Goal: Transaction & Acquisition: Purchase product/service

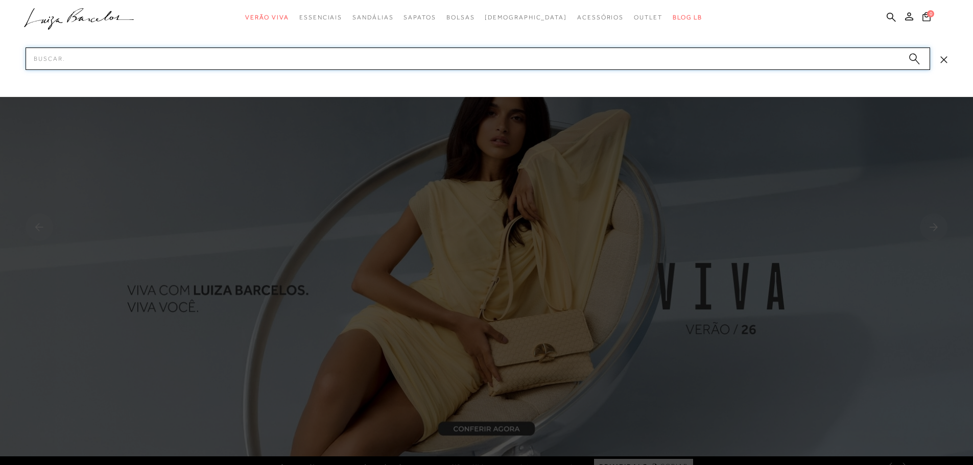
click at [796, 69] on input "Pesquisar" at bounding box center [478, 58] width 904 height 22
click at [792, 53] on input "Pesquisar" at bounding box center [478, 58] width 904 height 22
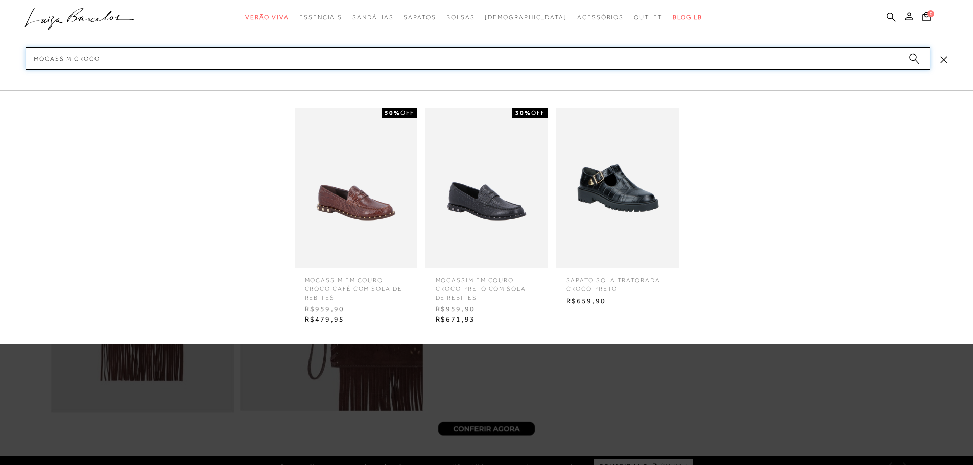
type input "mocassim croco"
click at [517, 217] on img at bounding box center [486, 188] width 123 height 161
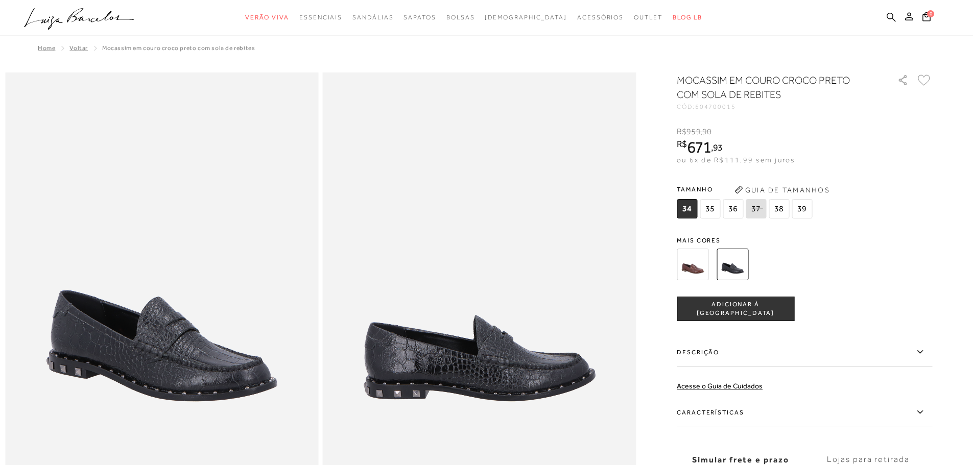
click at [891, 19] on icon at bounding box center [891, 17] width 9 height 10
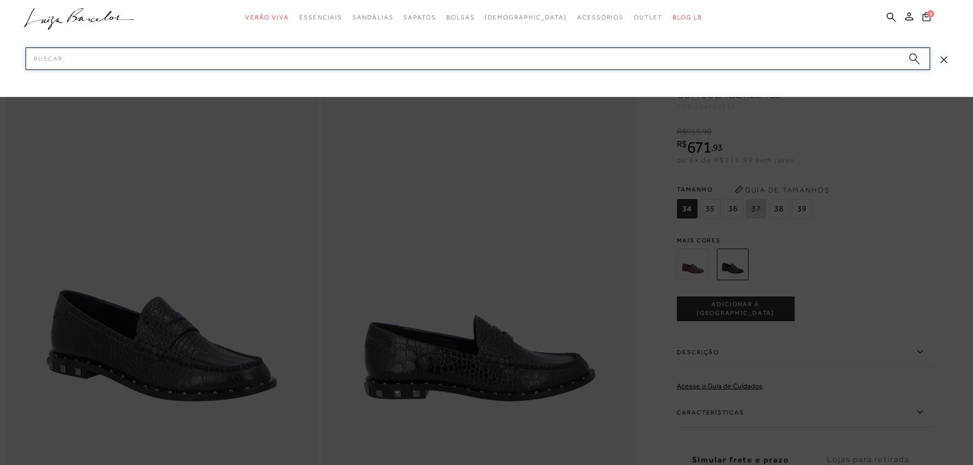
click at [751, 60] on input "Pesquisar" at bounding box center [478, 58] width 904 height 22
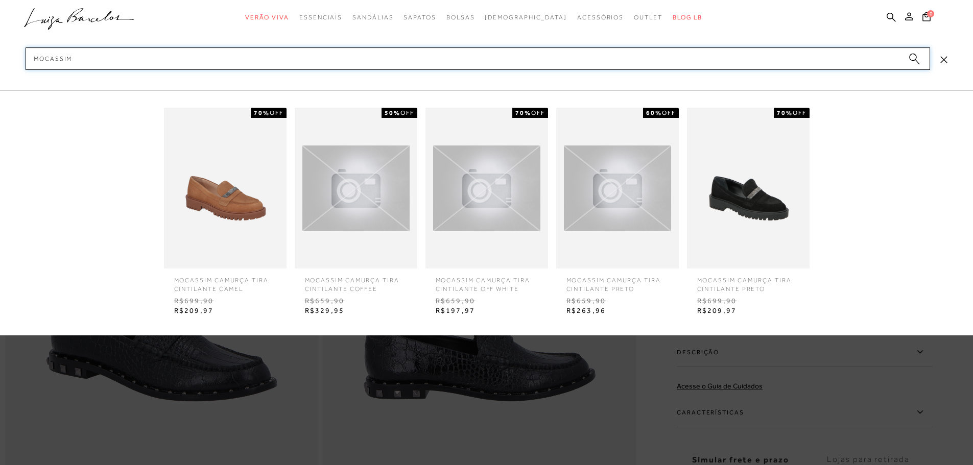
type input "mocassim"
click at [914, 60] on circle "submit" at bounding box center [912, 57] width 7 height 7
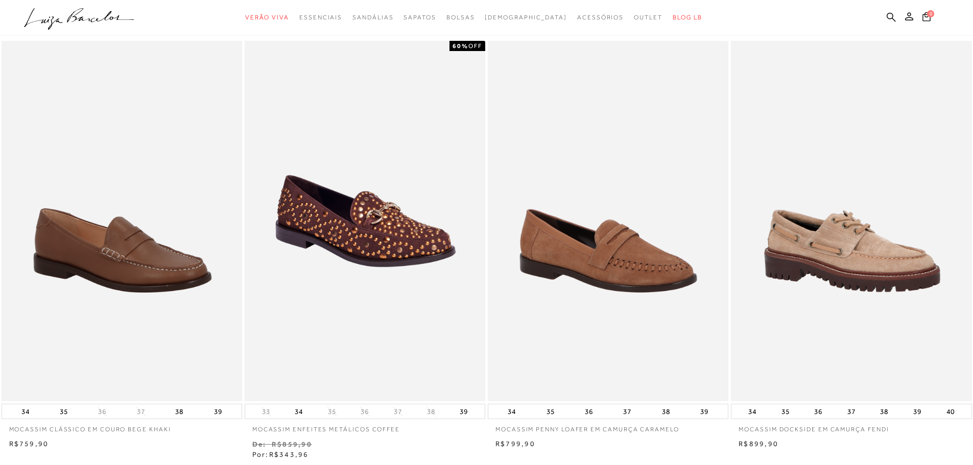
scroll to position [102, 0]
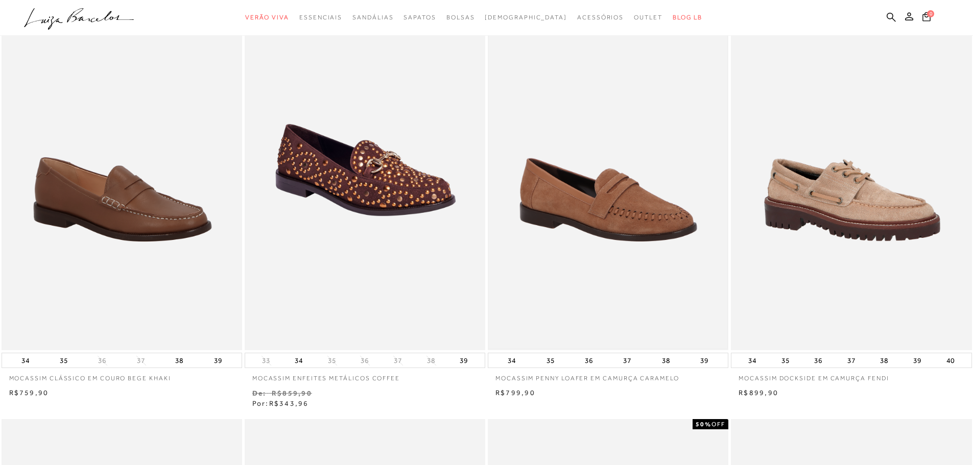
click at [573, 248] on img at bounding box center [608, 170] width 238 height 358
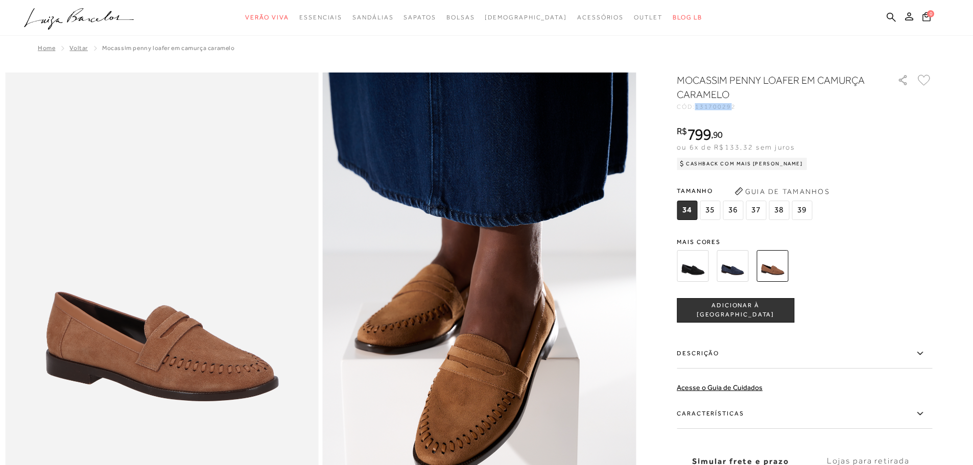
drag, startPoint x: 700, startPoint y: 106, endPoint x: 737, endPoint y: 106, distance: 37.3
click at [737, 106] on div "CÓD: 131700292" at bounding box center [779, 107] width 204 height 6
copy span "13170029"
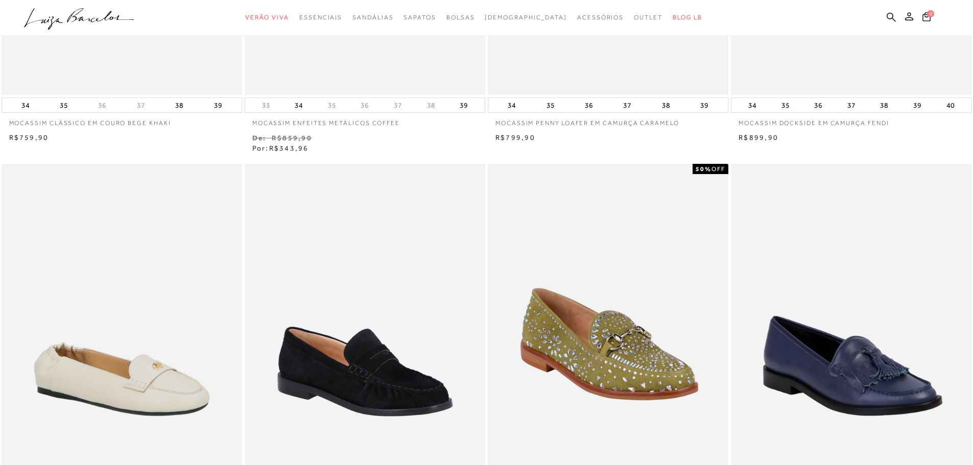
scroll to position [409, 0]
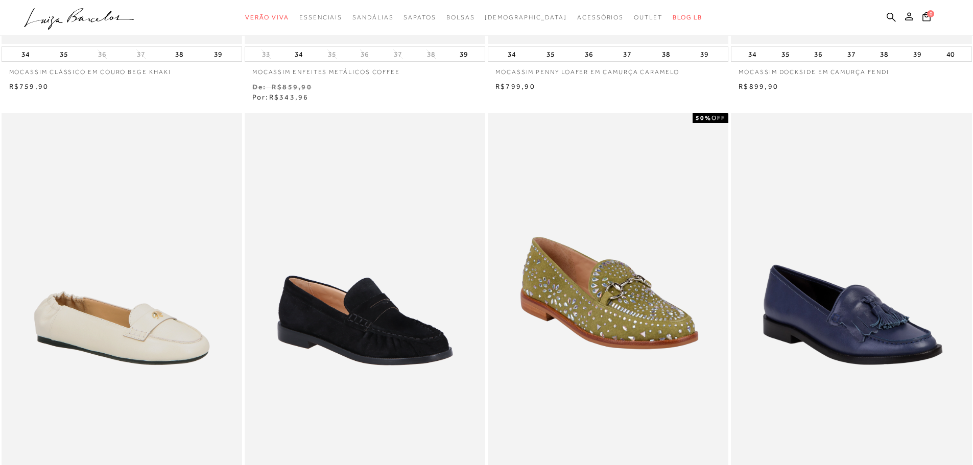
click at [899, 20] on ul ".a{fill-rule:evenodd;} Verão Viva Em alta Favoritos das Influenciadoras Apostas…" at bounding box center [479, 17] width 910 height 19
click at [888, 20] on icon at bounding box center [891, 17] width 9 height 10
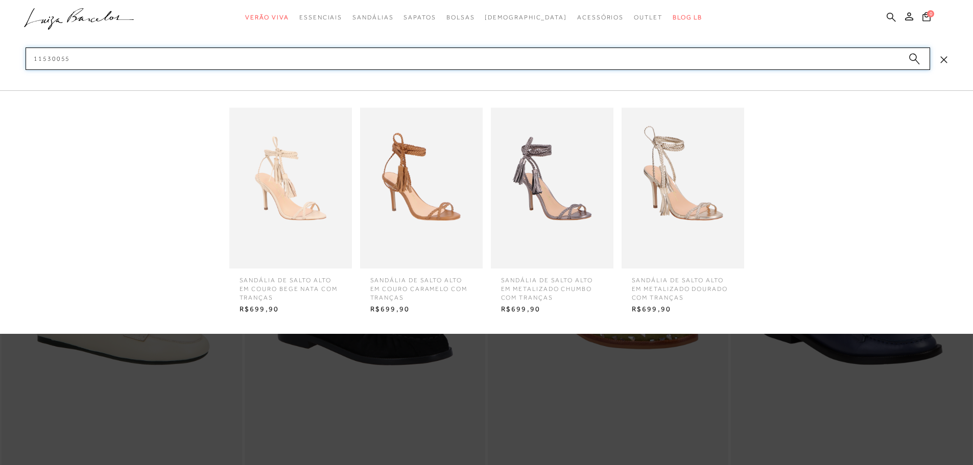
scroll to position [357, 0]
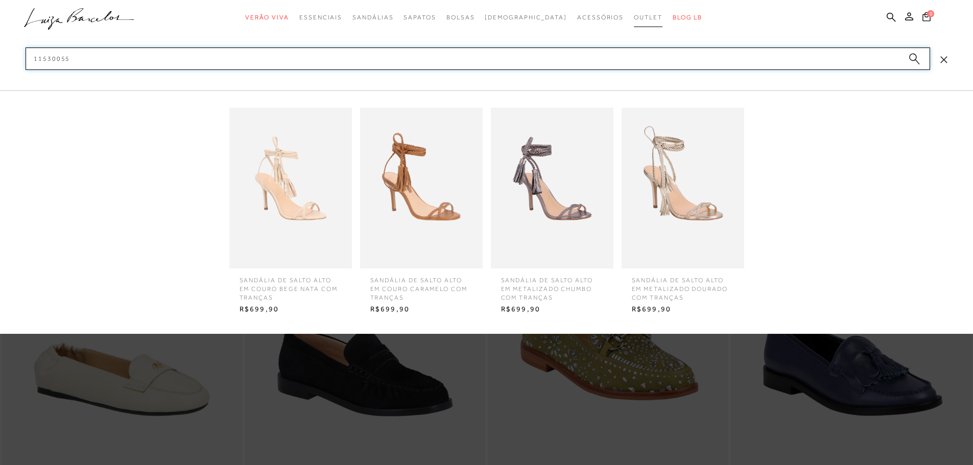
type input "11530055"
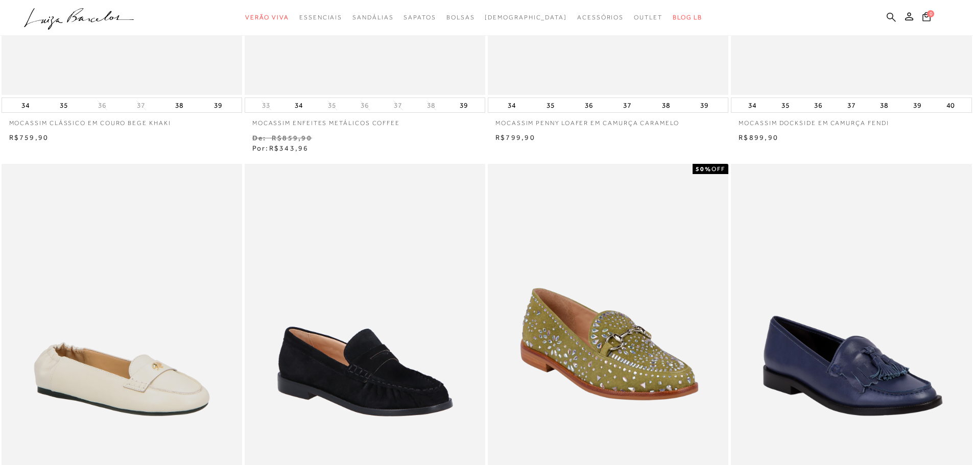
click at [893, 16] on icon at bounding box center [891, 16] width 9 height 9
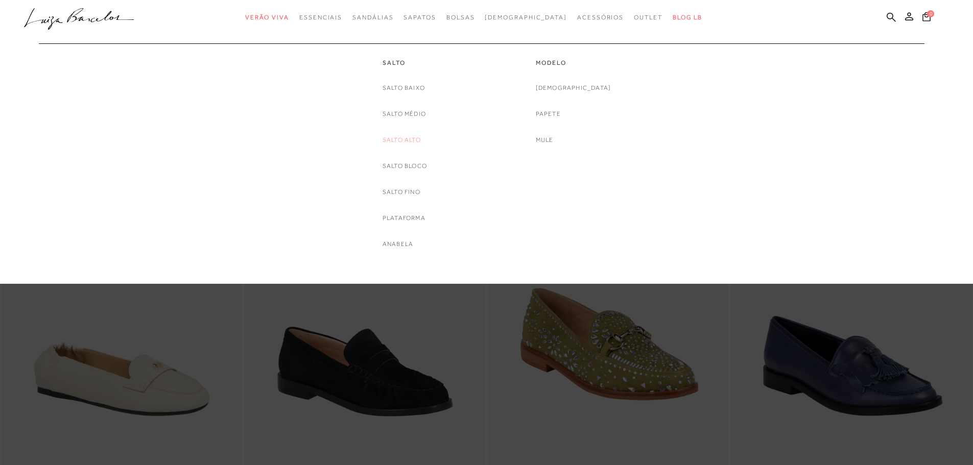
click at [402, 138] on link "Salto Alto" at bounding box center [401, 140] width 38 height 11
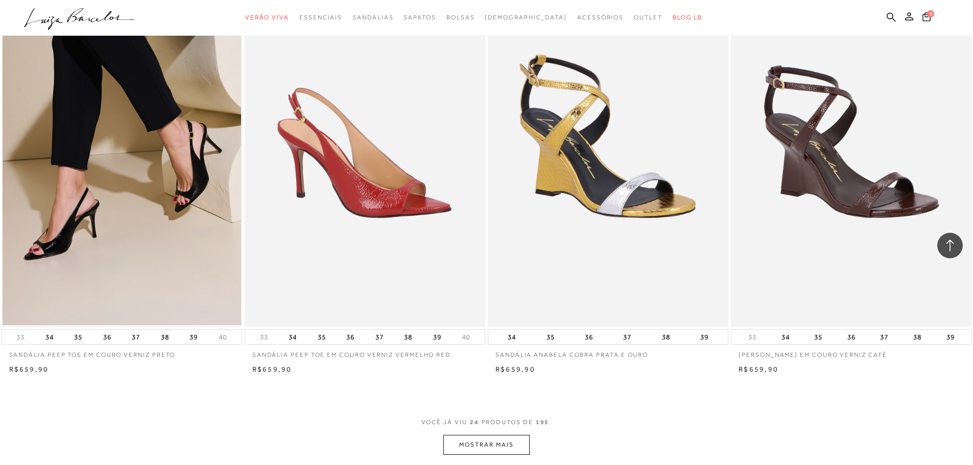
scroll to position [2400, 0]
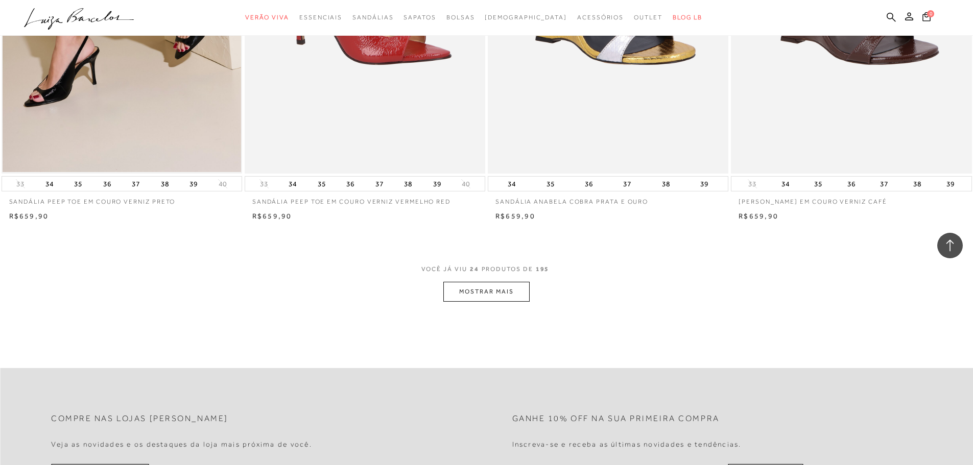
click at [499, 302] on button "MOSTRAR MAIS" at bounding box center [486, 292] width 86 height 20
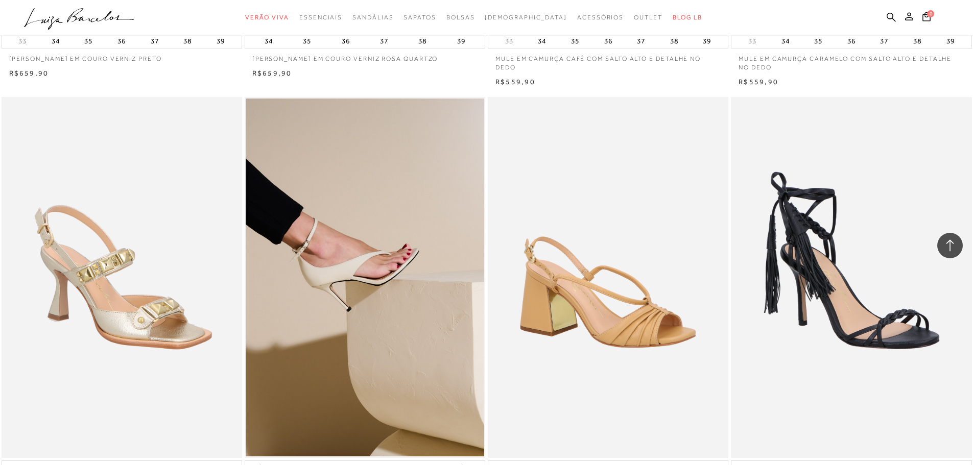
scroll to position [3013, 0]
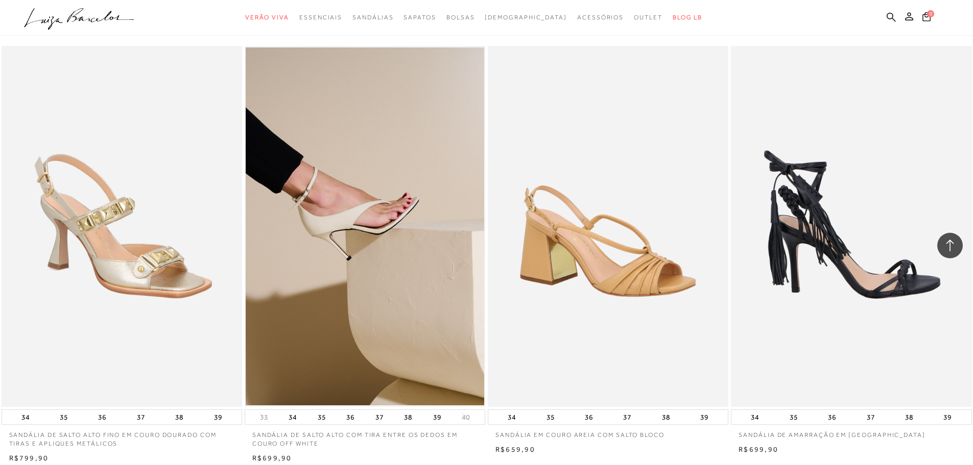
click at [847, 243] on img at bounding box center [852, 226] width 240 height 361
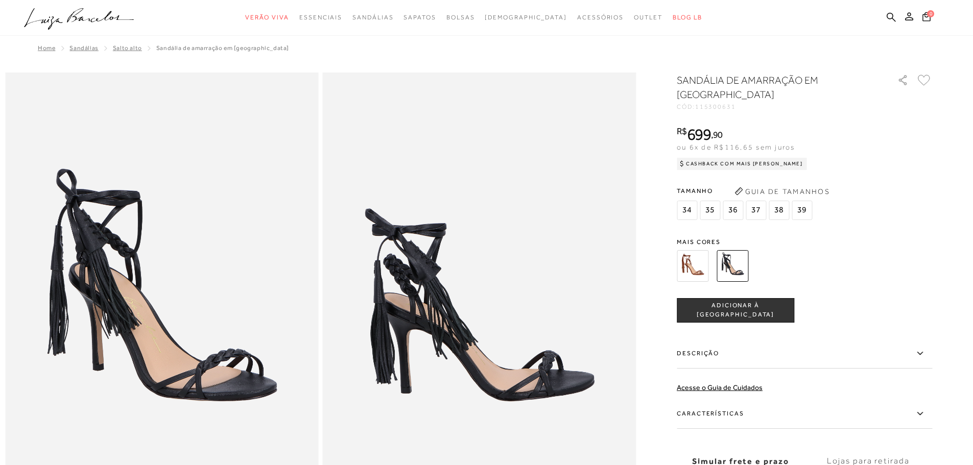
click at [722, 108] on span "115300631" at bounding box center [715, 106] width 41 height 7
copy span "115300631"
click at [887, 15] on icon at bounding box center [891, 16] width 9 height 9
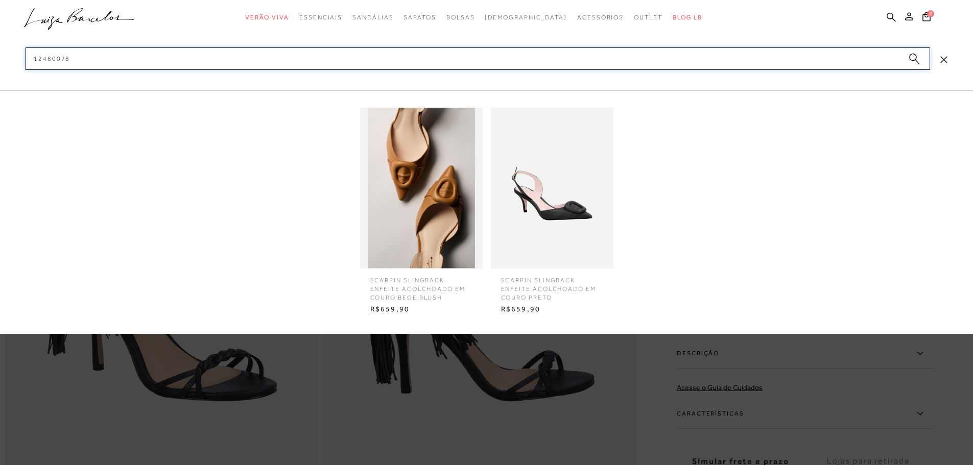
type input "12480078"
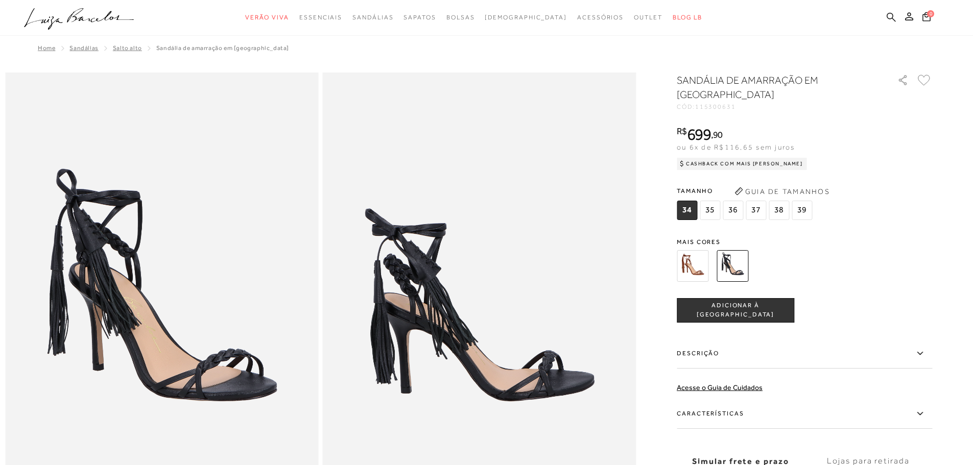
click at [888, 15] on icon at bounding box center [891, 17] width 9 height 10
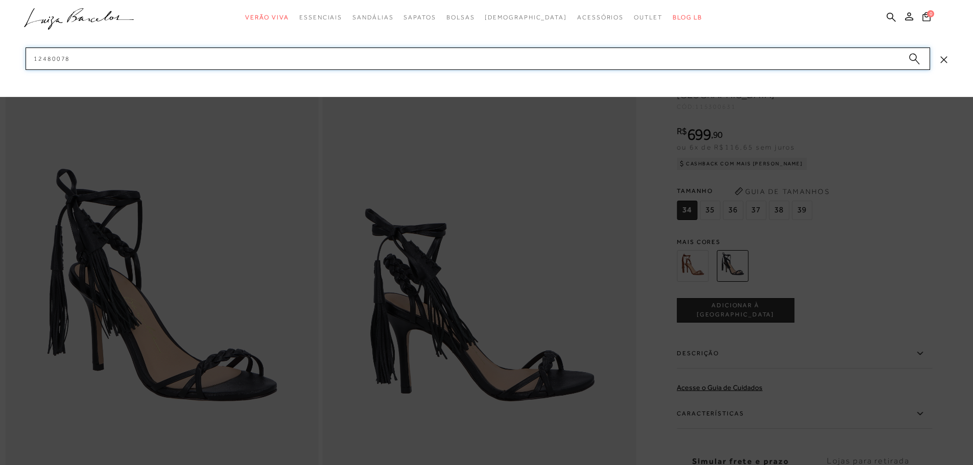
click at [923, 68] on input "12480078" at bounding box center [478, 58] width 904 height 22
click at [917, 60] on icon "submit" at bounding box center [913, 59] width 11 height 12
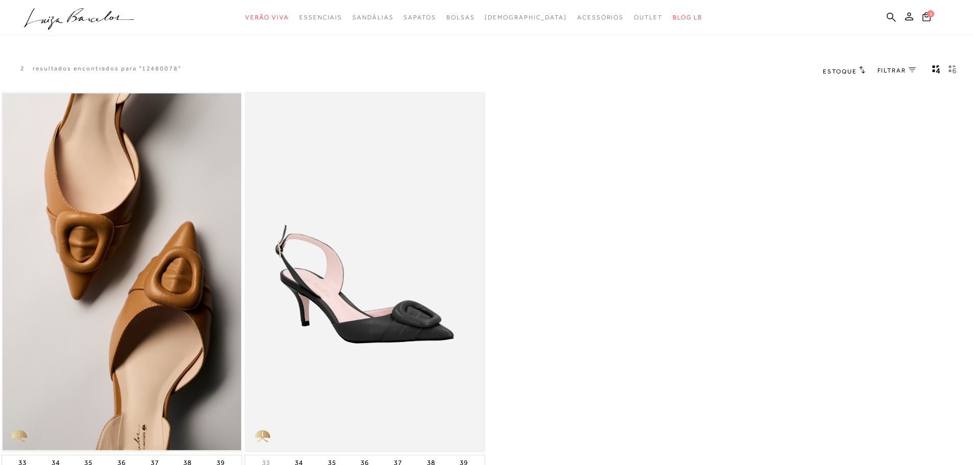
click at [339, 252] on img at bounding box center [365, 272] width 238 height 358
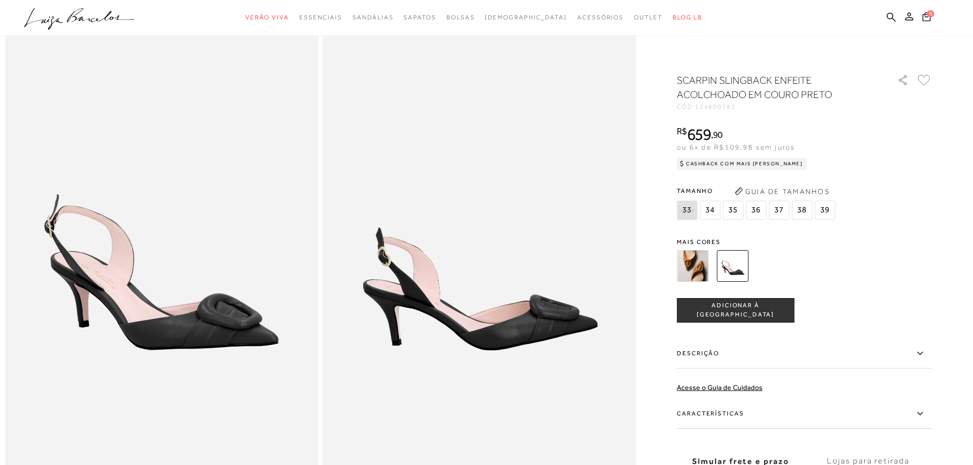
scroll to position [102, 0]
